Goal: Navigation & Orientation: Find specific page/section

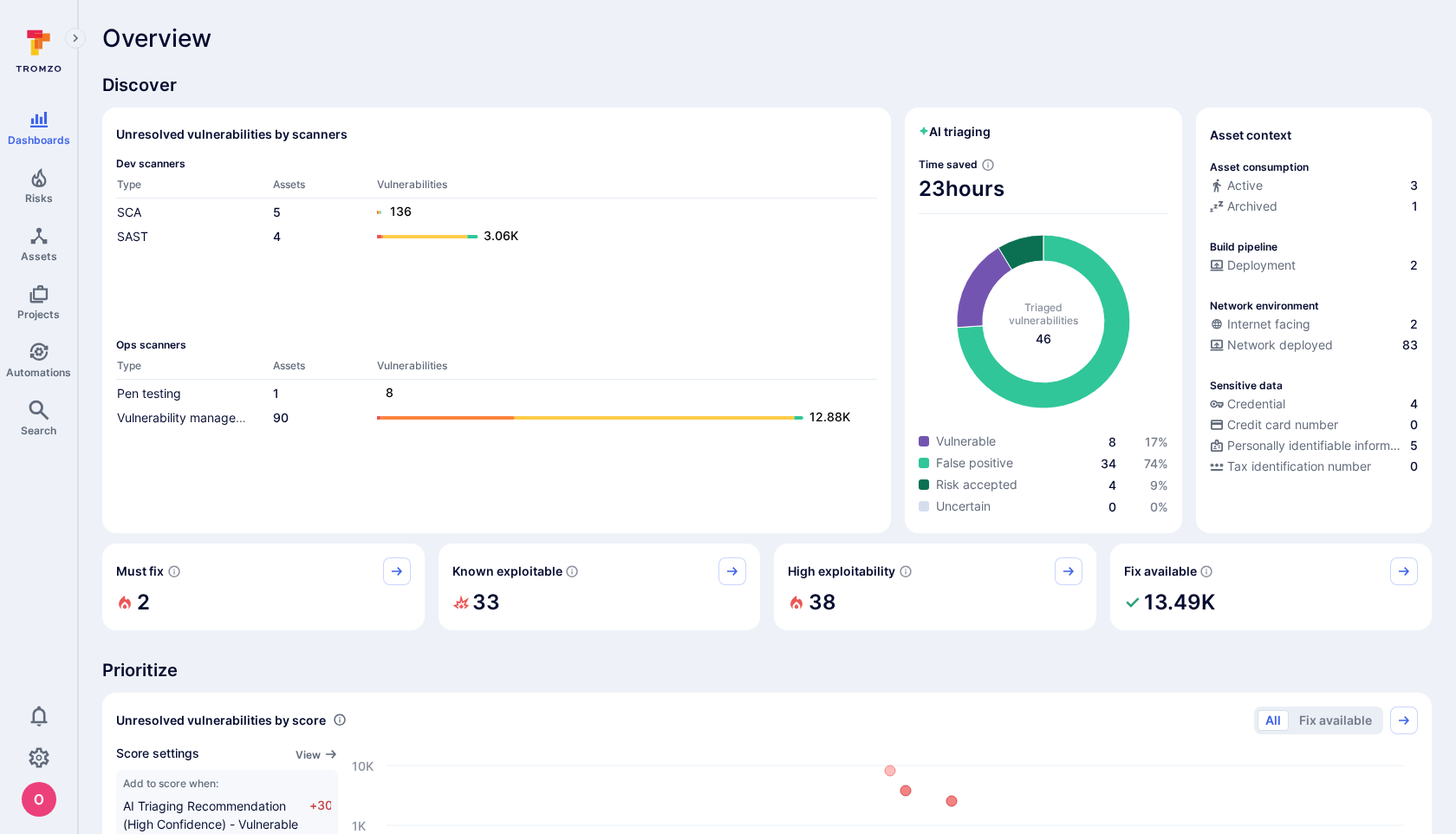
scroll to position [10, 0]
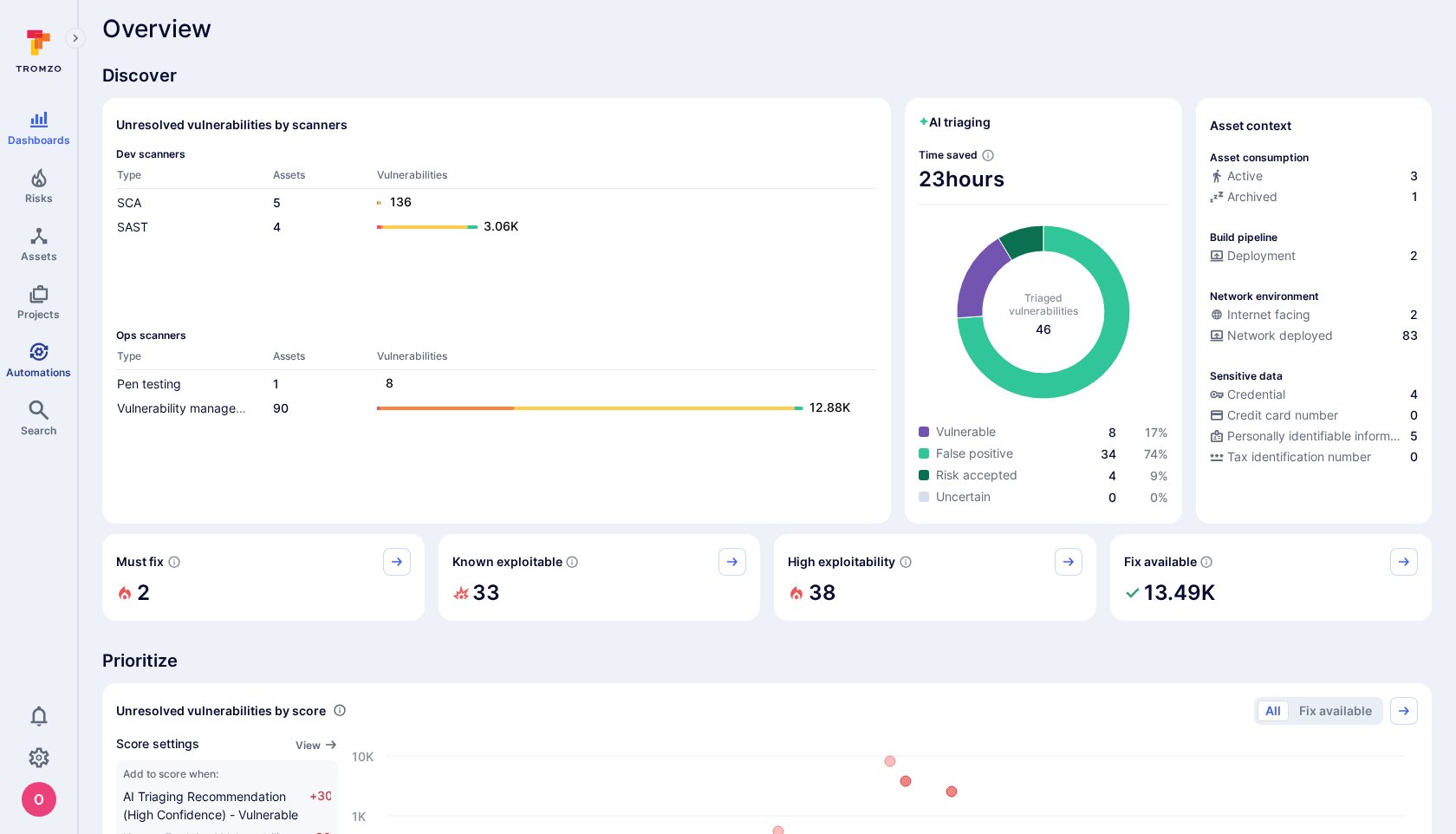
click at [45, 354] on icon "Automations" at bounding box center [38, 351] width 18 height 18
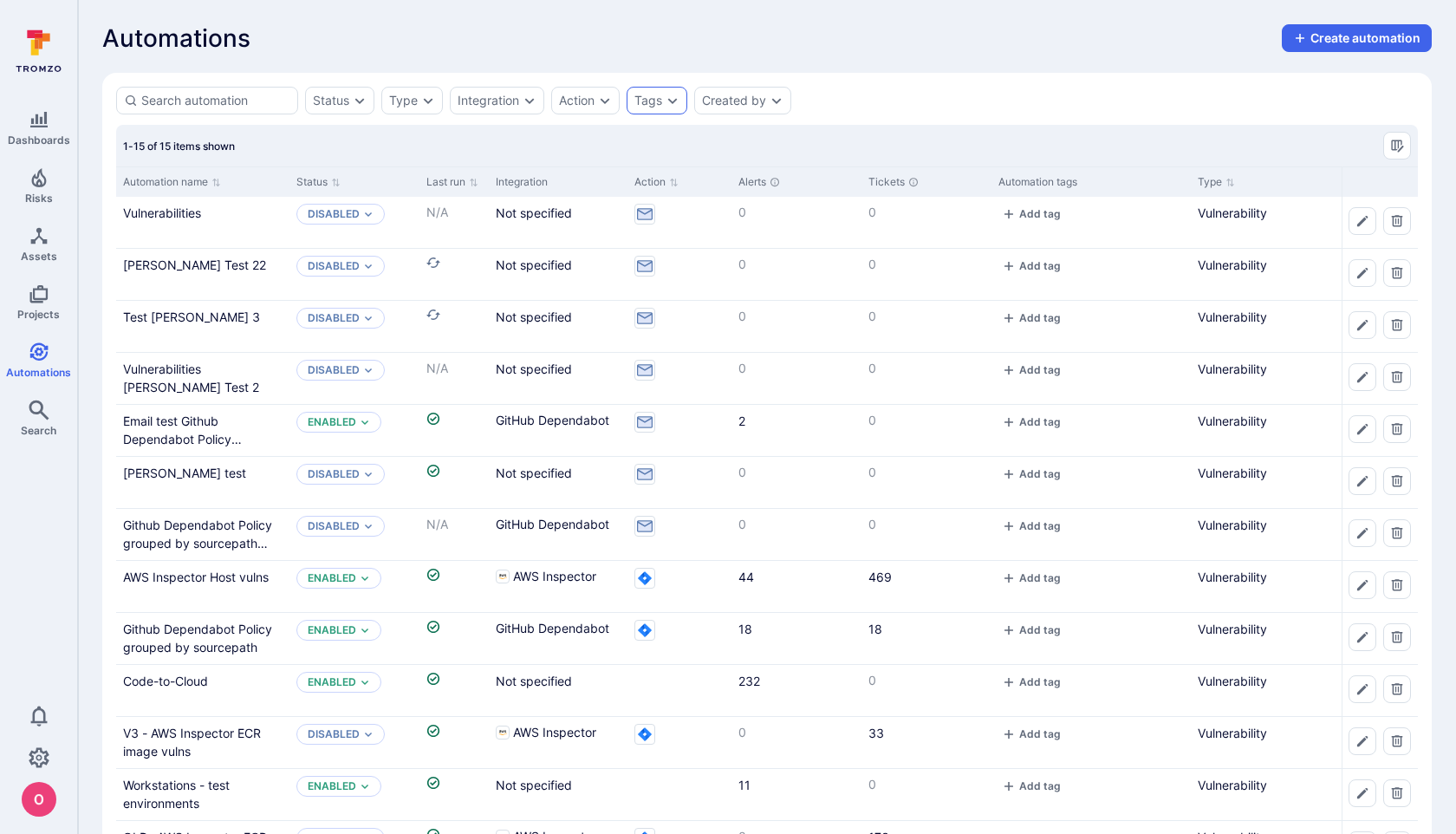
click at [665, 93] on div "Tags" at bounding box center [656, 100] width 60 height 28
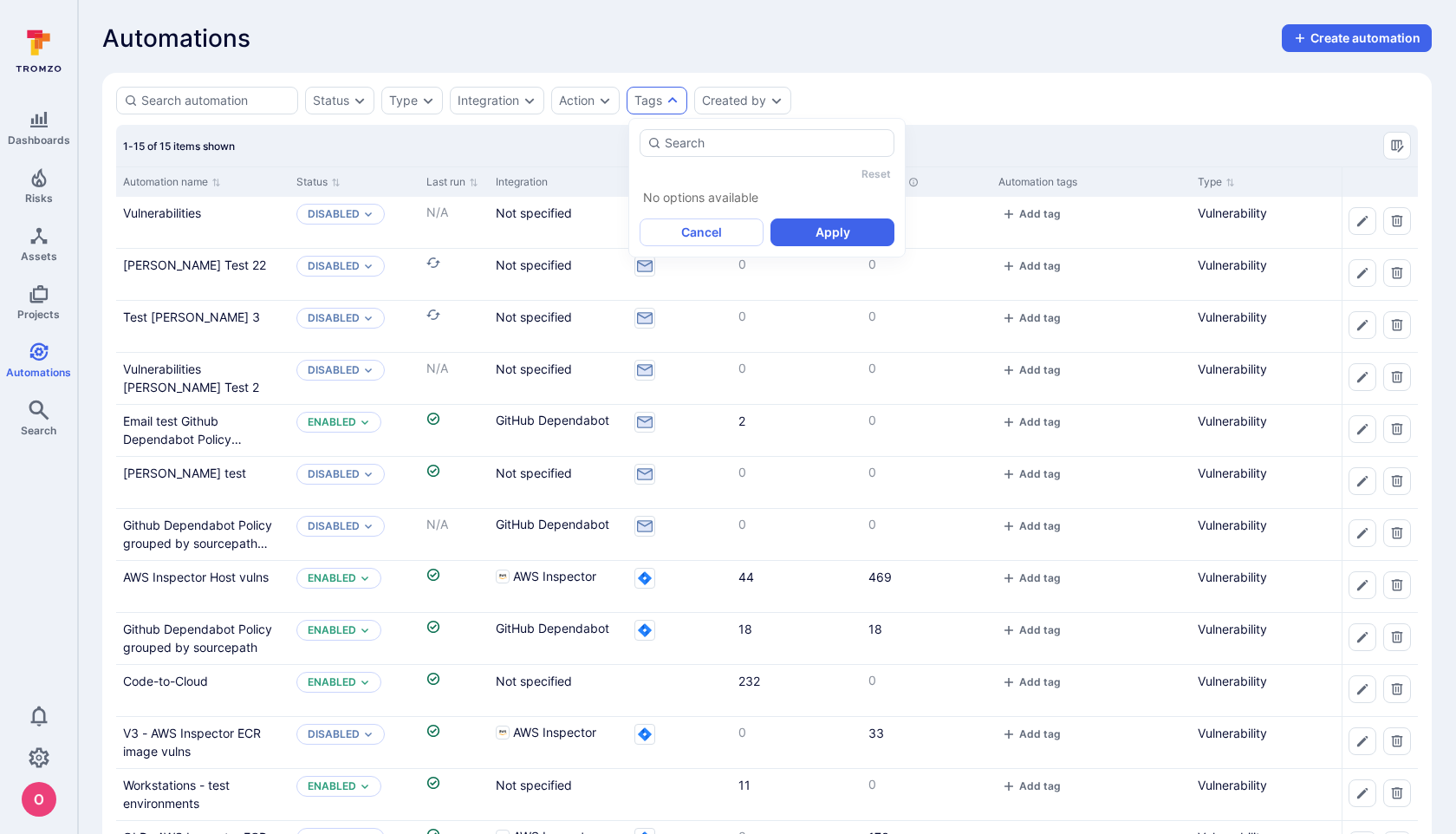
click at [864, 65] on div "Automations Create automation Status Type Integration Action Tags Created by 1-…" at bounding box center [766, 507] width 1377 height 1016
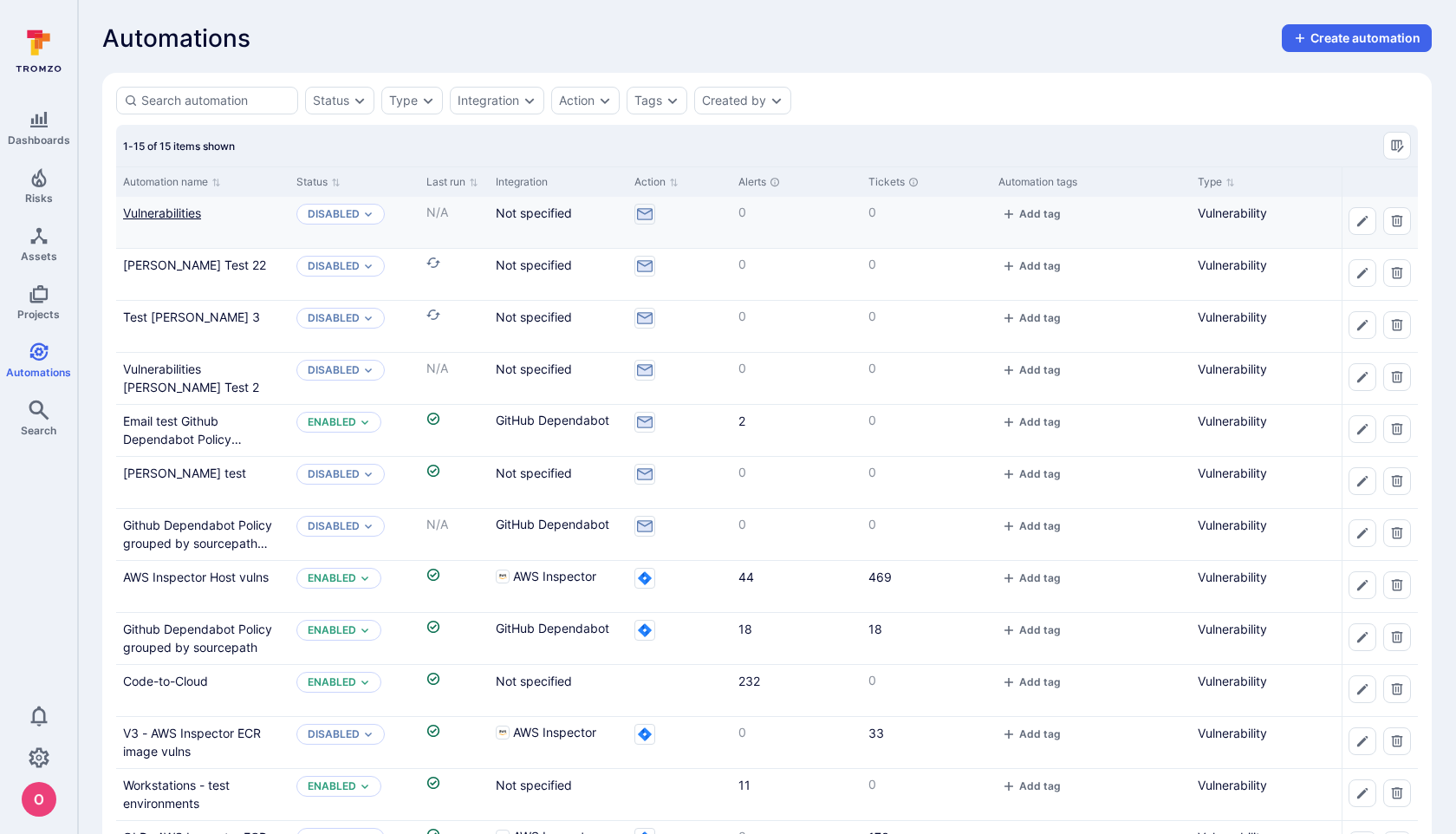
click at [186, 210] on link "Vulnerabilities" at bounding box center [161, 212] width 78 height 15
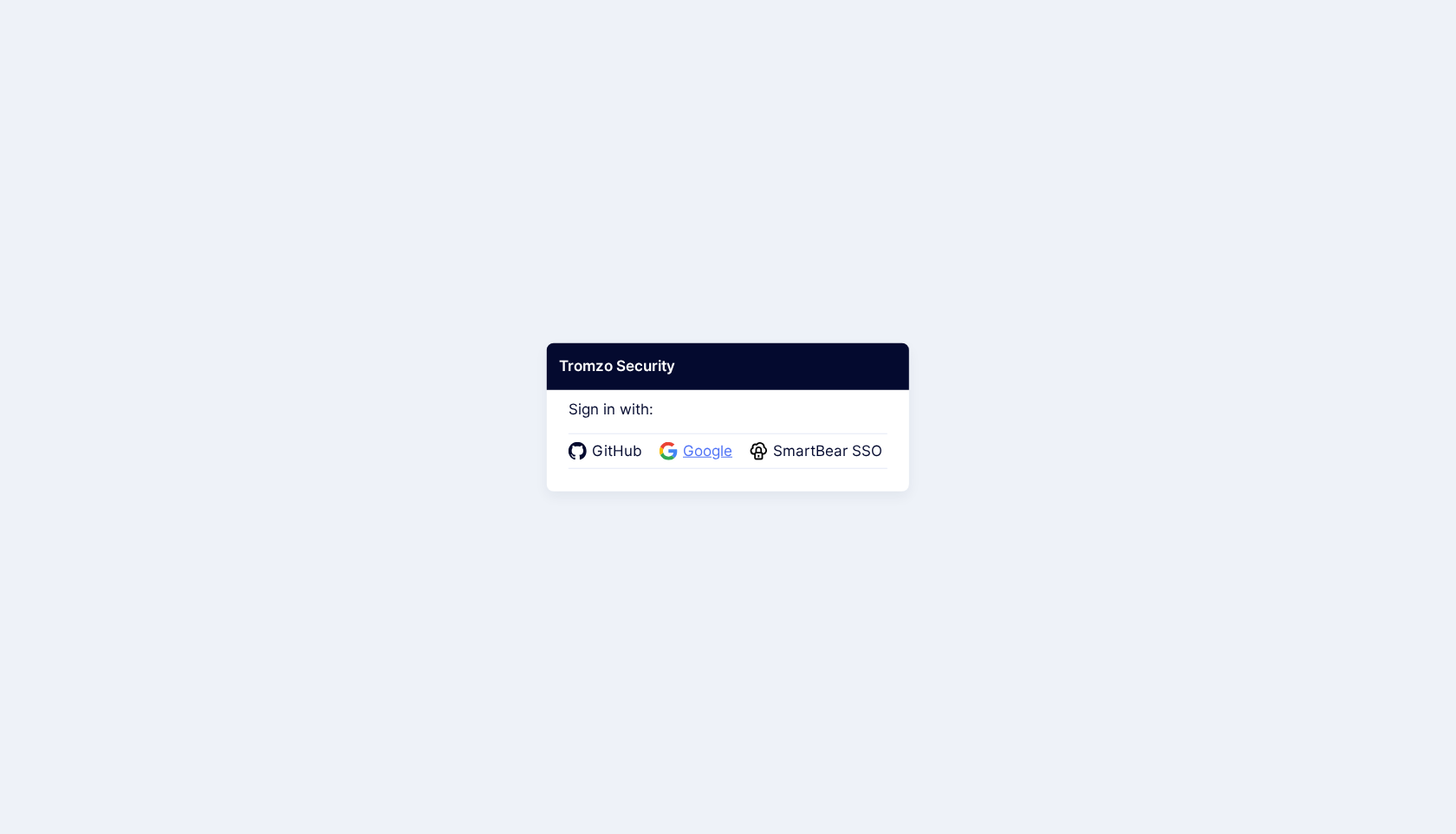
click at [694, 458] on span "Google" at bounding box center [707, 451] width 60 height 23
